Goal: Transaction & Acquisition: Obtain resource

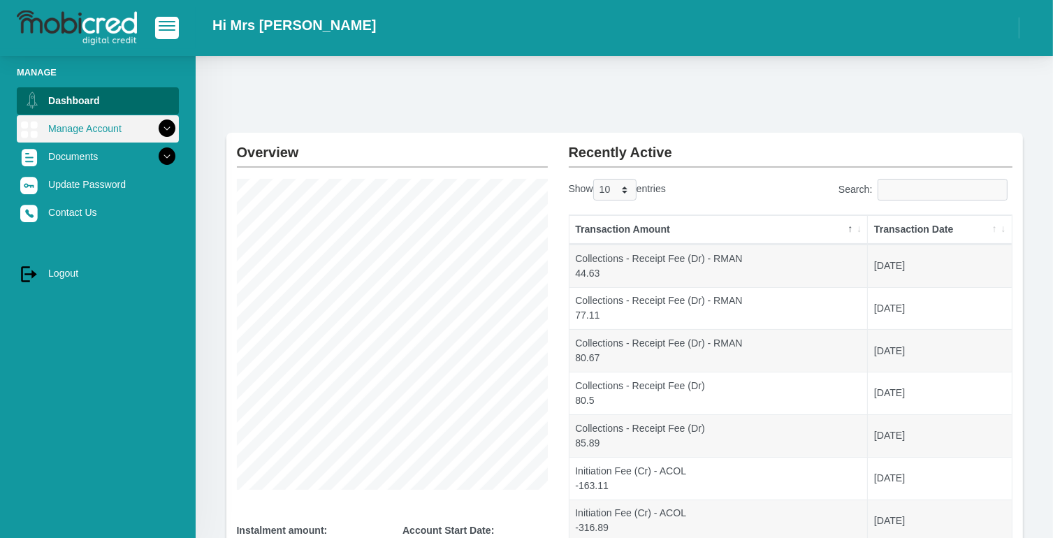
click at [155, 133] on icon at bounding box center [167, 129] width 24 height 24
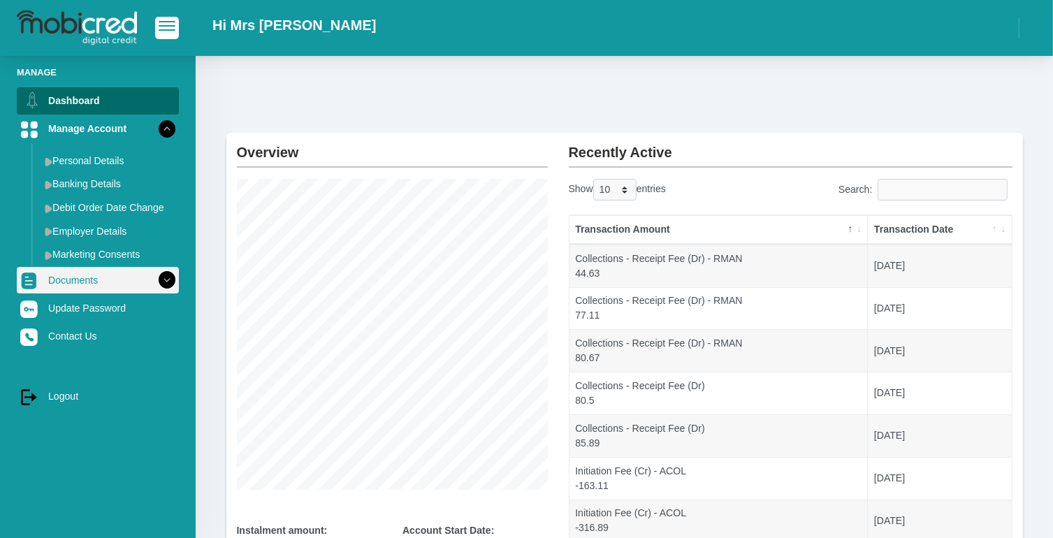
click at [121, 269] on link "Documents" at bounding box center [98, 280] width 162 height 27
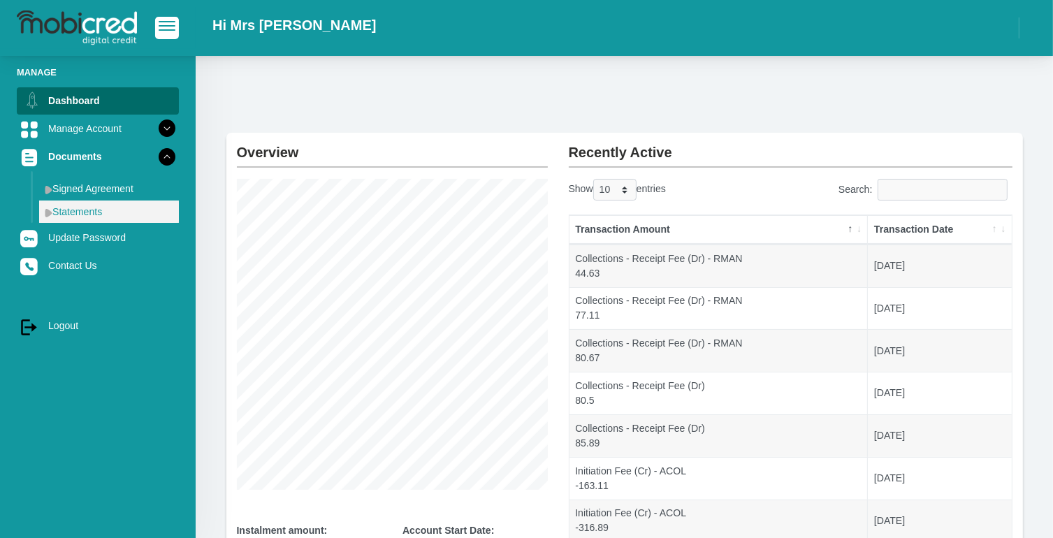
click at [112, 206] on link "Statements" at bounding box center [109, 212] width 140 height 22
click at [43, 210] on link "Statements" at bounding box center [109, 212] width 140 height 22
click at [48, 217] on img at bounding box center [49, 212] width 8 height 9
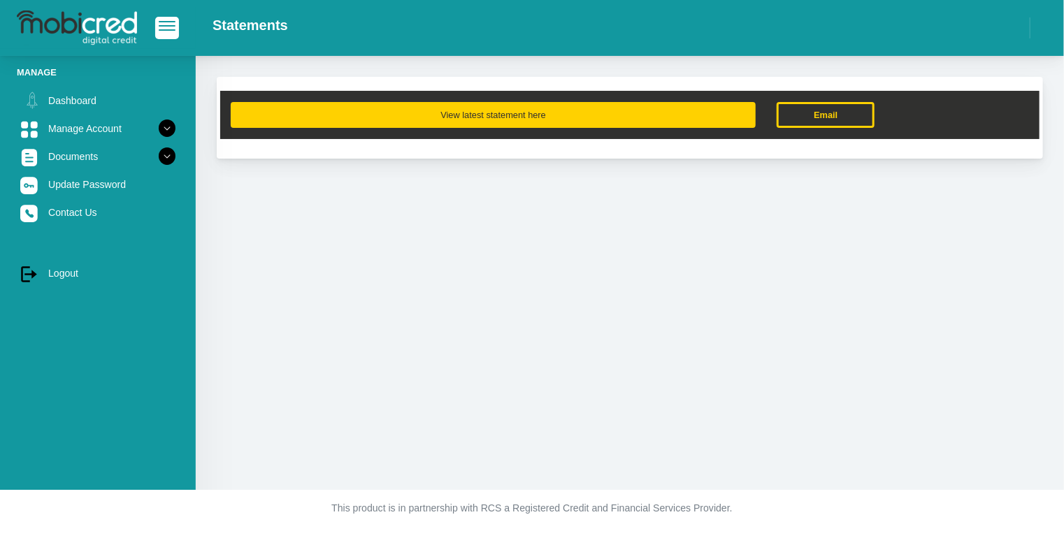
click at [559, 116] on button "View latest statement here" at bounding box center [493, 115] width 525 height 26
